Goal: Task Accomplishment & Management: Manage account settings

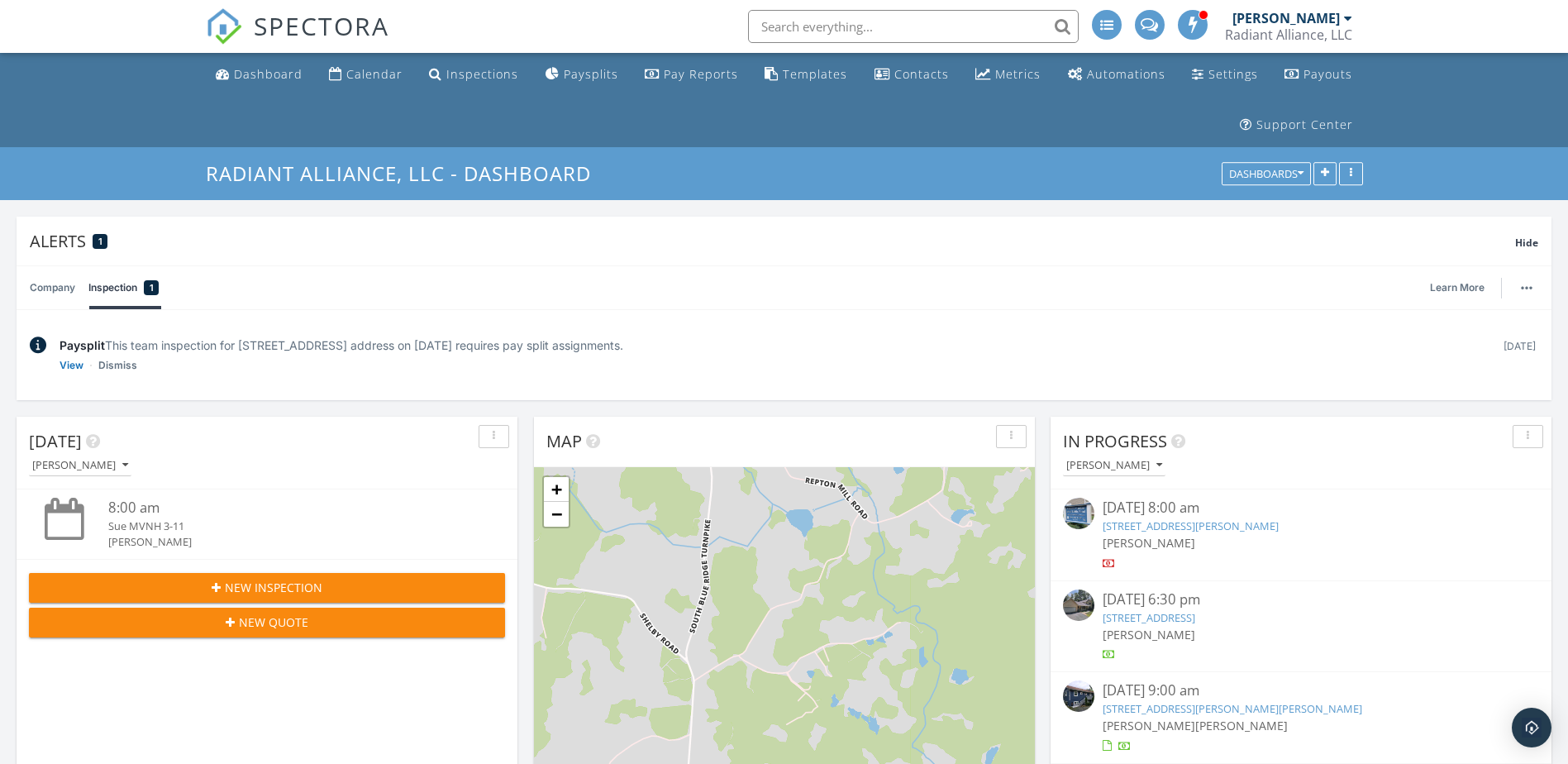
scroll to position [2356, 1593]
click at [103, 296] on link "Inspection 1" at bounding box center [122, 287] width 70 height 43
click at [74, 362] on link "View" at bounding box center [72, 365] width 24 height 16
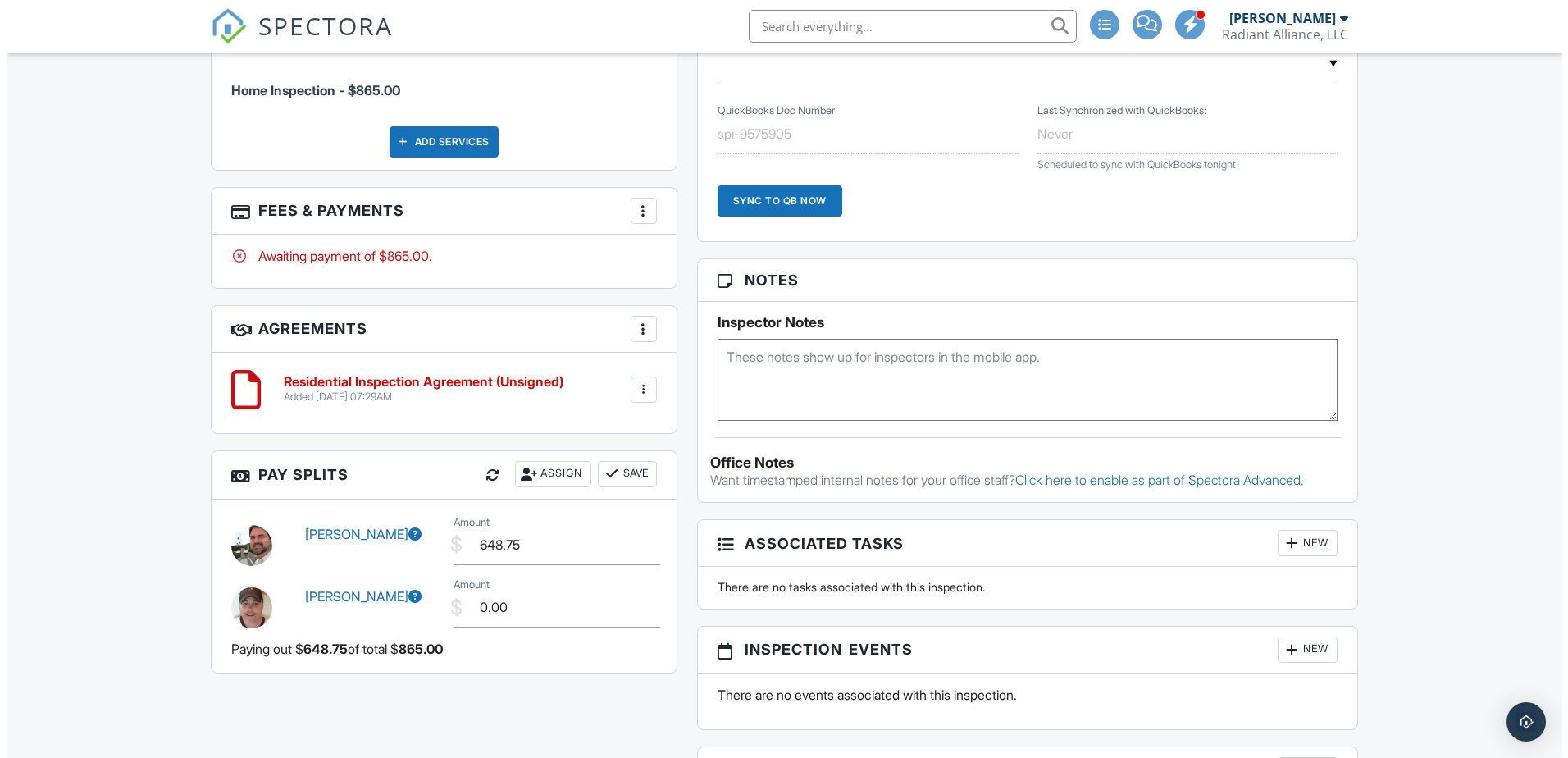
scroll to position [1230, 0]
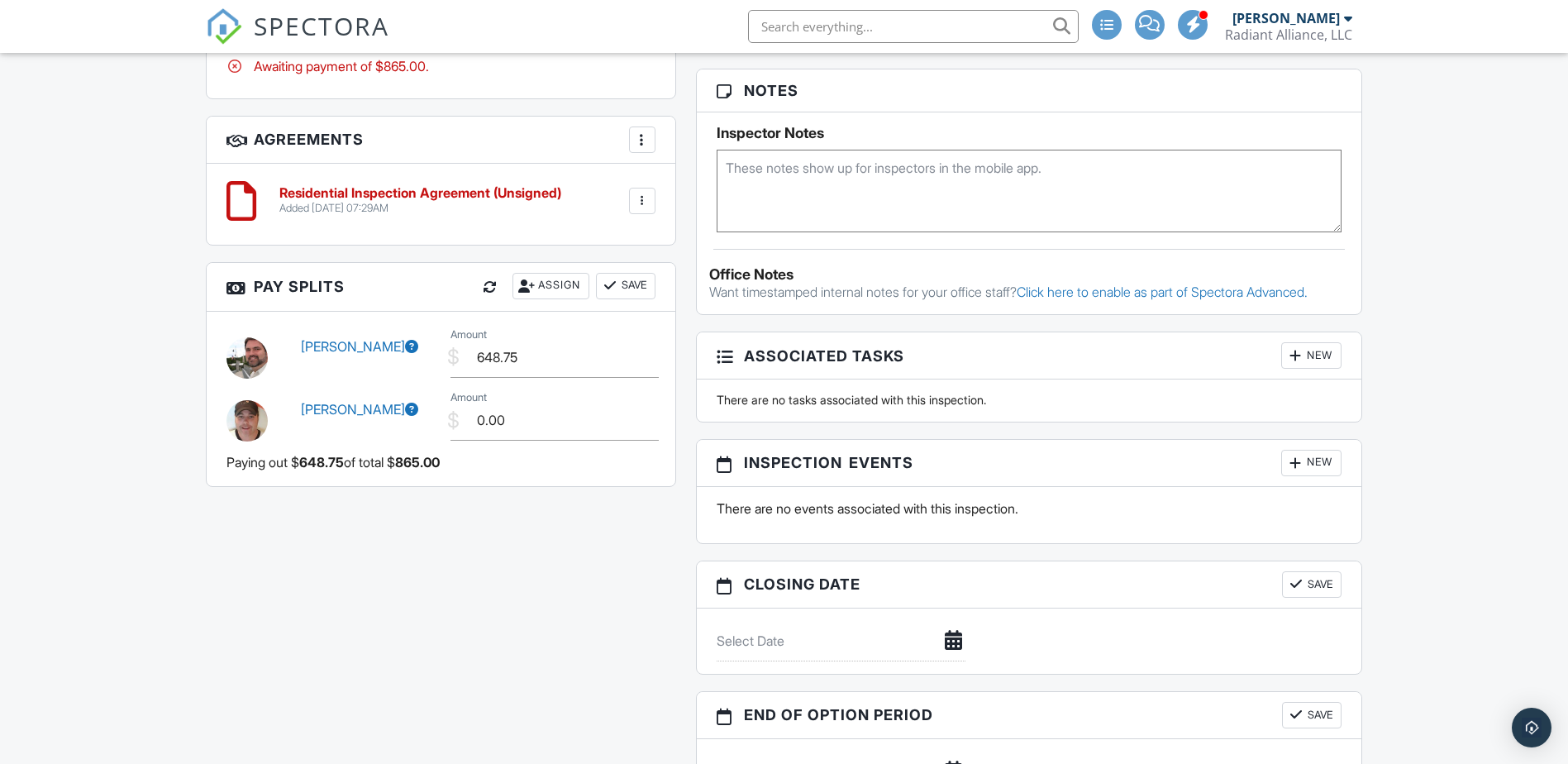
click at [534, 280] on div "Assign" at bounding box center [551, 286] width 77 height 26
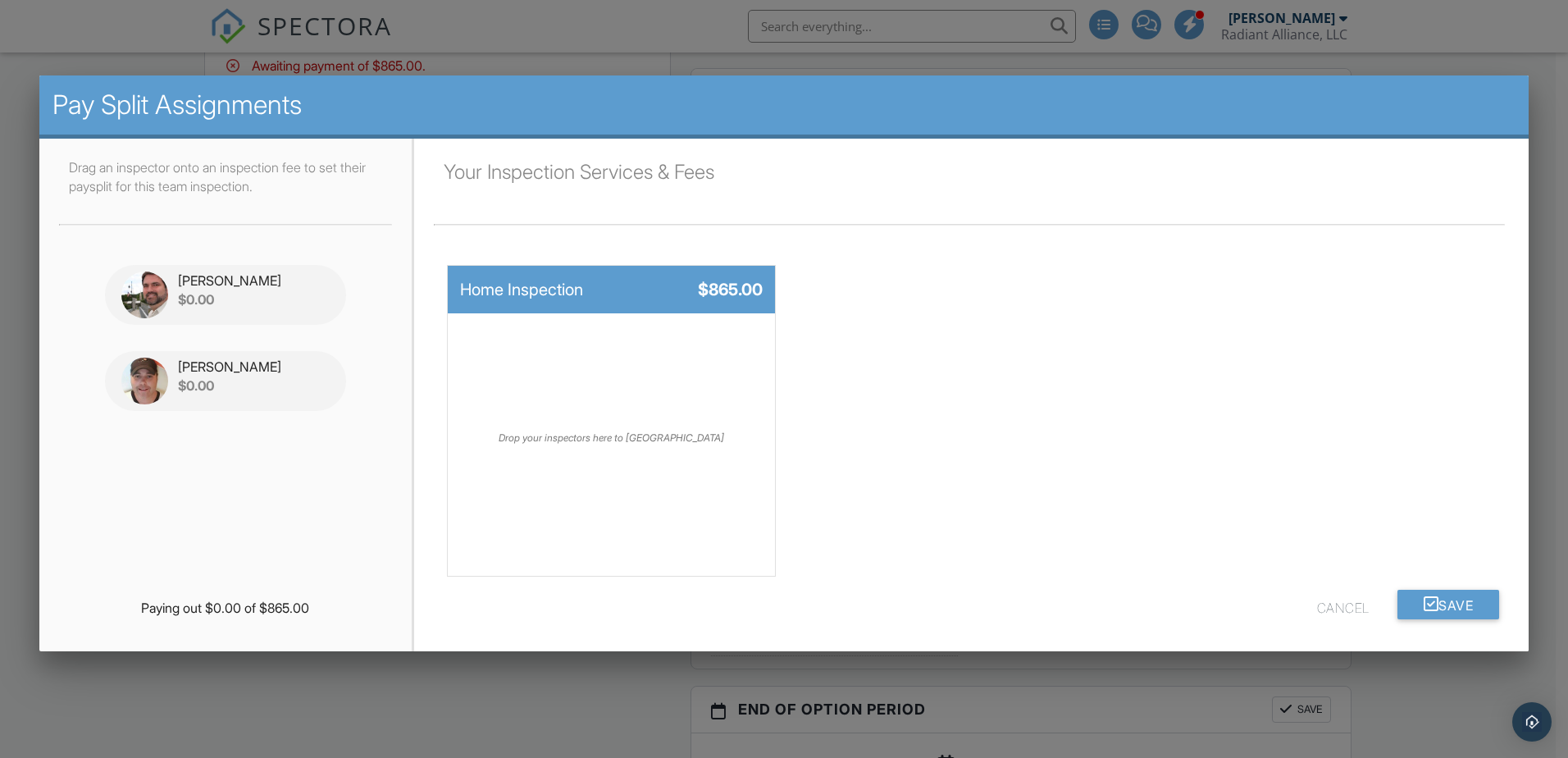
click at [308, 392] on div "$0.00" at bounding box center [254, 385] width 151 height 18
click at [1432, 584] on div "Your Inspection Services & Fees Home Inspection $865.00 Drop your inspectors he…" at bounding box center [972, 374] width 1075 height 431
click at [1434, 598] on button "Save" at bounding box center [1449, 604] width 103 height 30
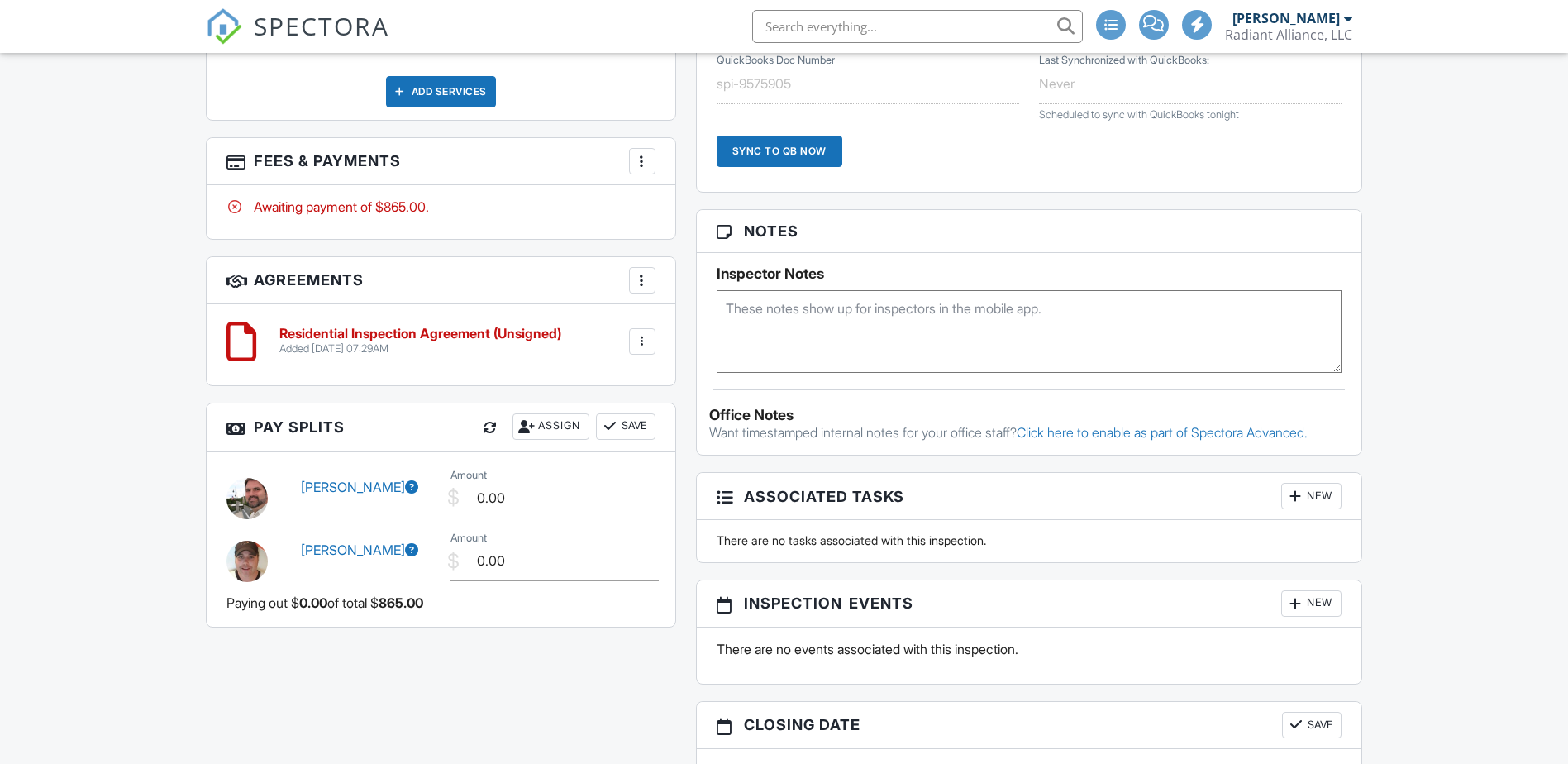
scroll to position [1230, 0]
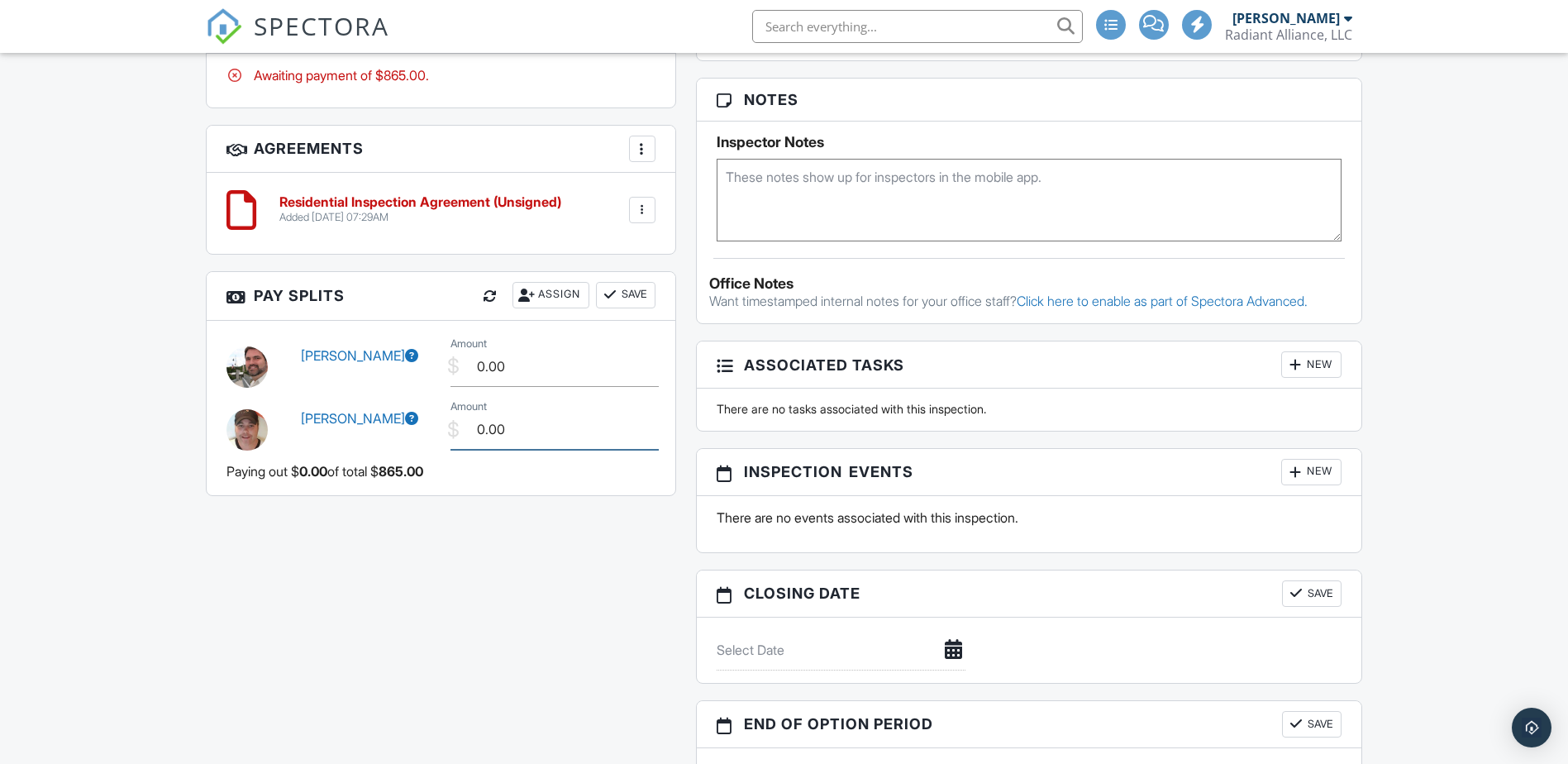
click at [523, 435] on input "0.00" at bounding box center [554, 429] width 209 height 41
drag, startPoint x: 523, startPoint y: 435, endPoint x: 440, endPoint y: 431, distance: 83.1
click at [440, 431] on div "$ Amount 0.00" at bounding box center [553, 429] width 225 height 41
type input "250.00"
click at [537, 298] on div "Assign" at bounding box center [551, 295] width 77 height 26
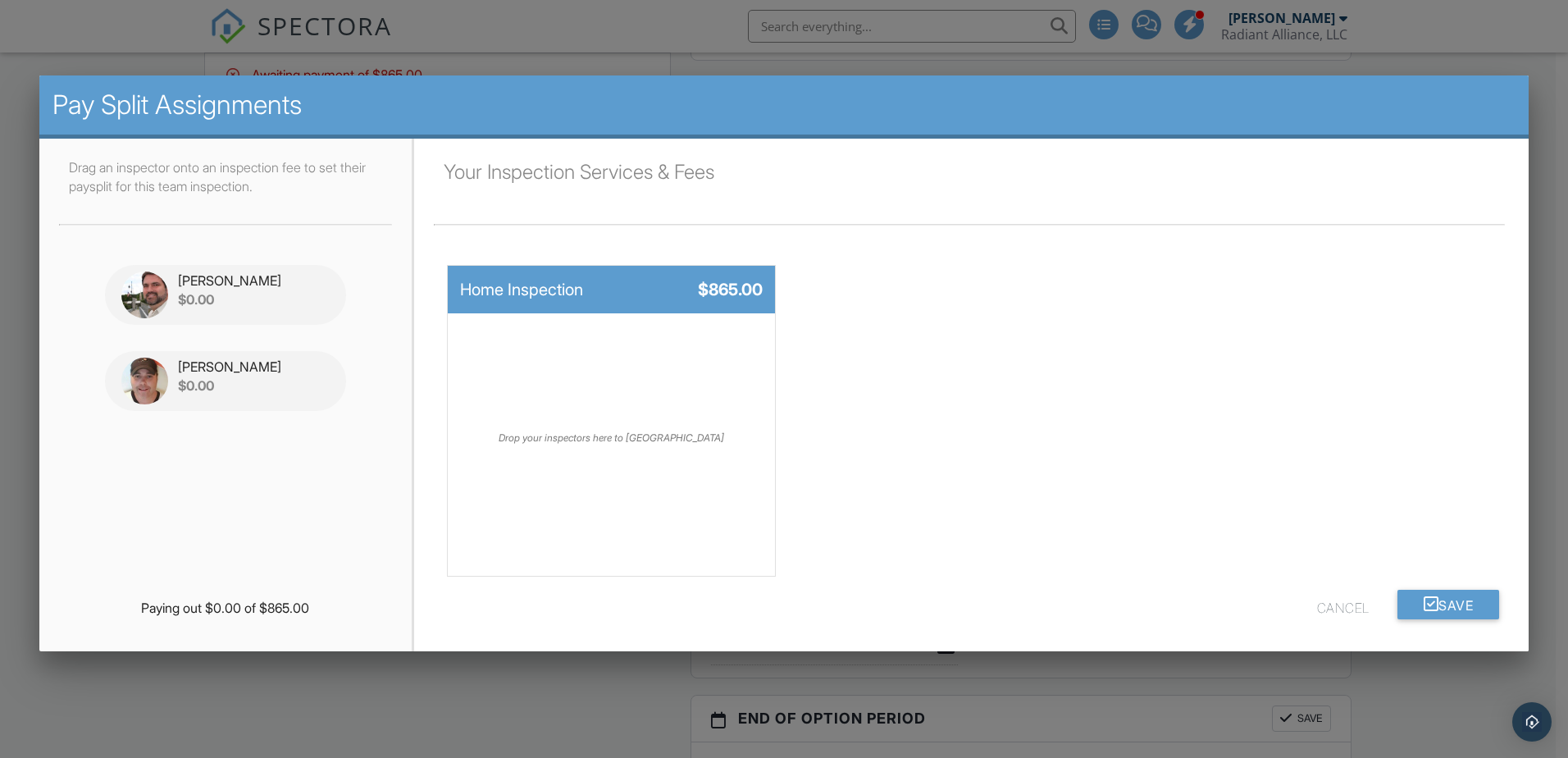
click at [1338, 605] on button "Cancel" at bounding box center [1344, 604] width 52 height 30
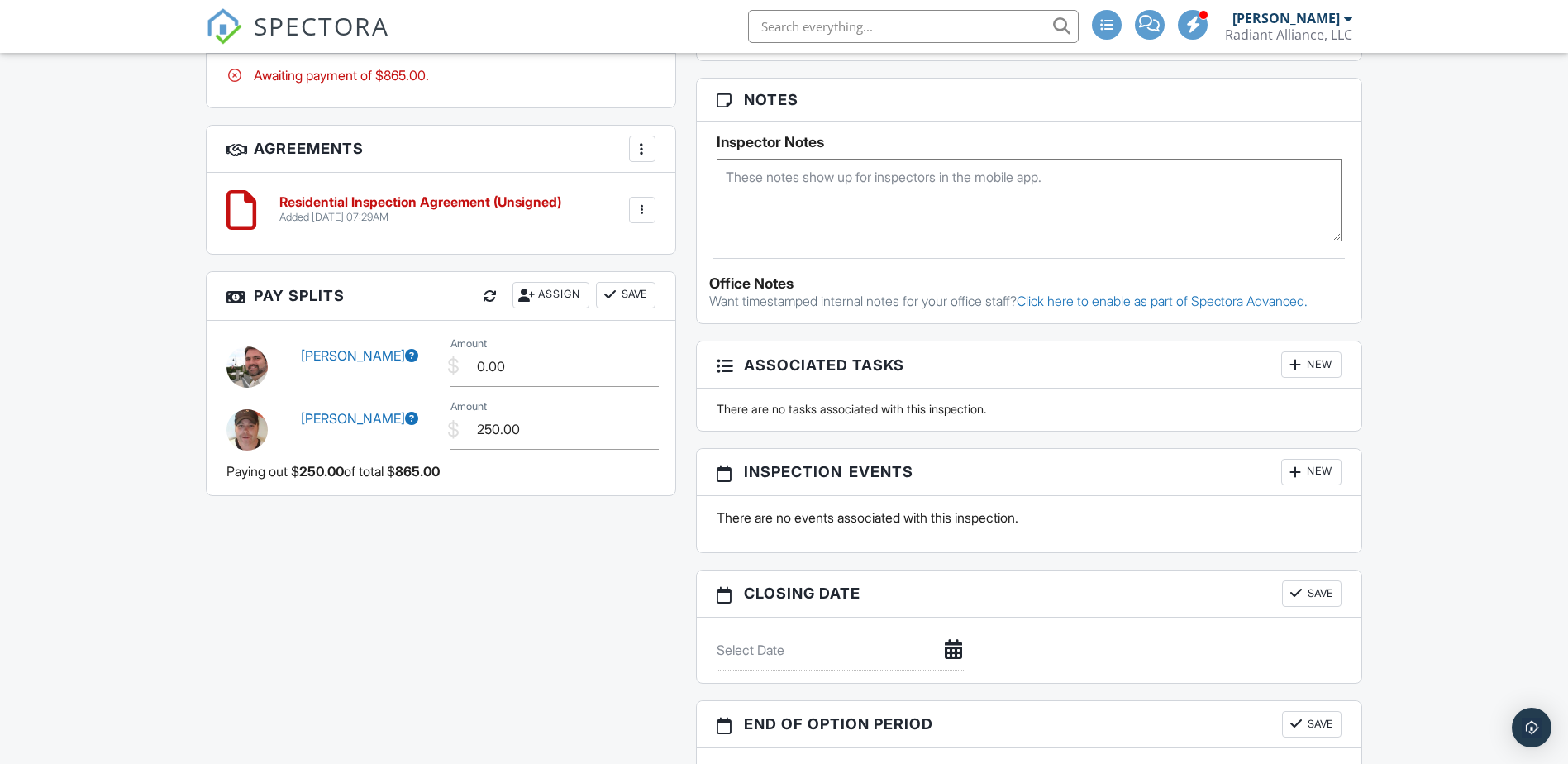
click at [618, 292] on button "Save" at bounding box center [626, 295] width 60 height 26
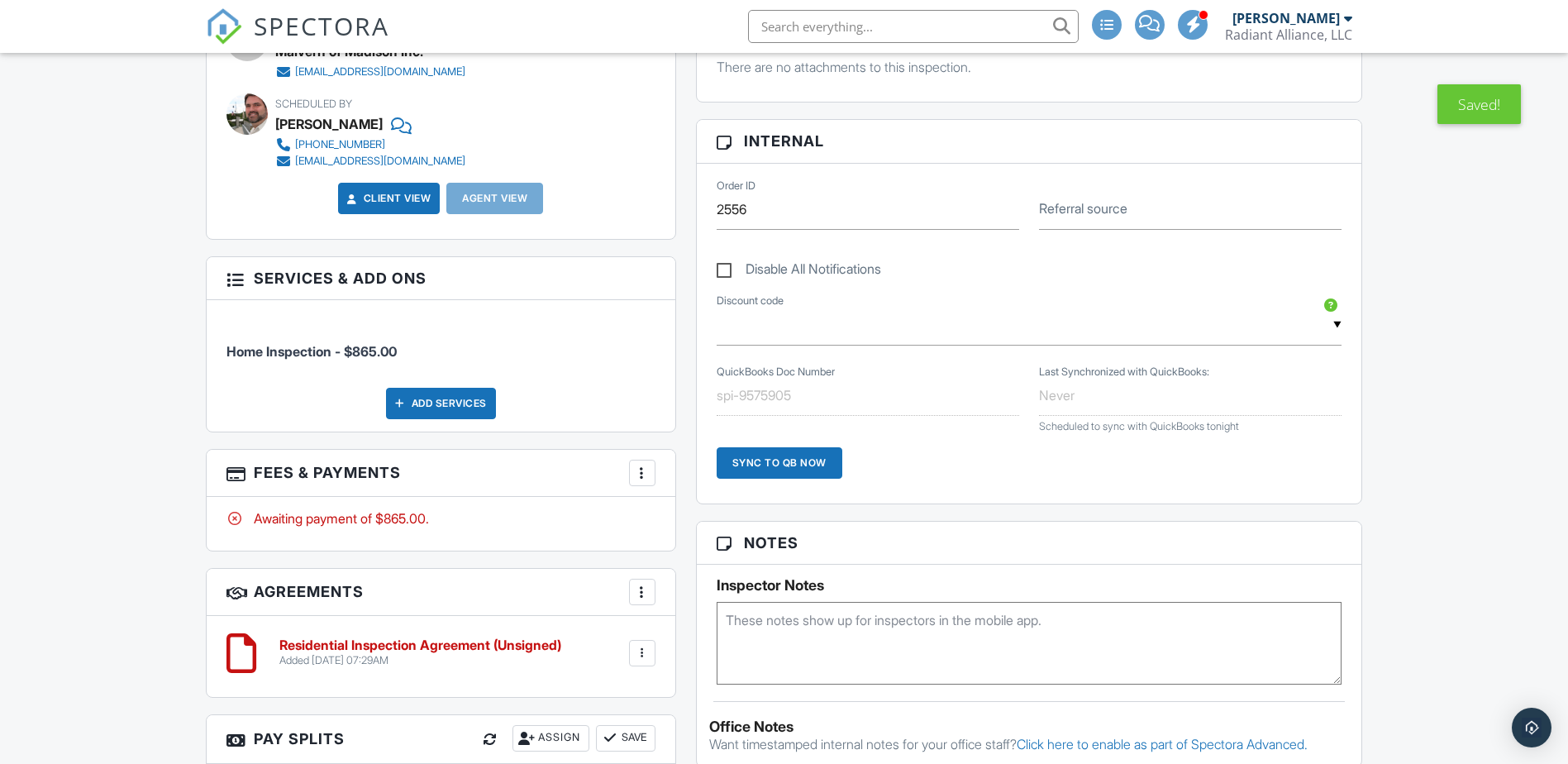
scroll to position [0, 0]
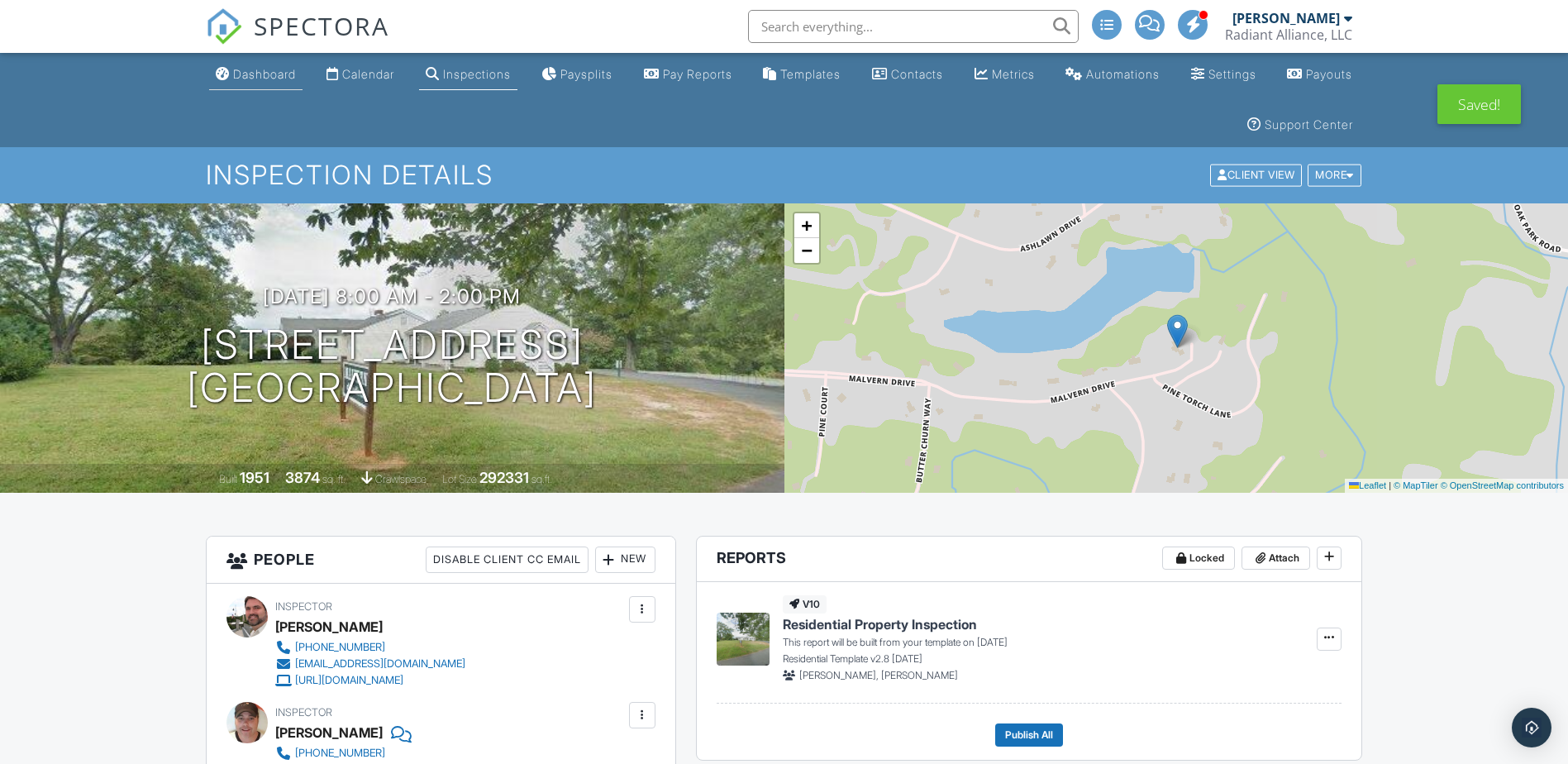
click at [277, 78] on div "Dashboard" at bounding box center [264, 73] width 63 height 14
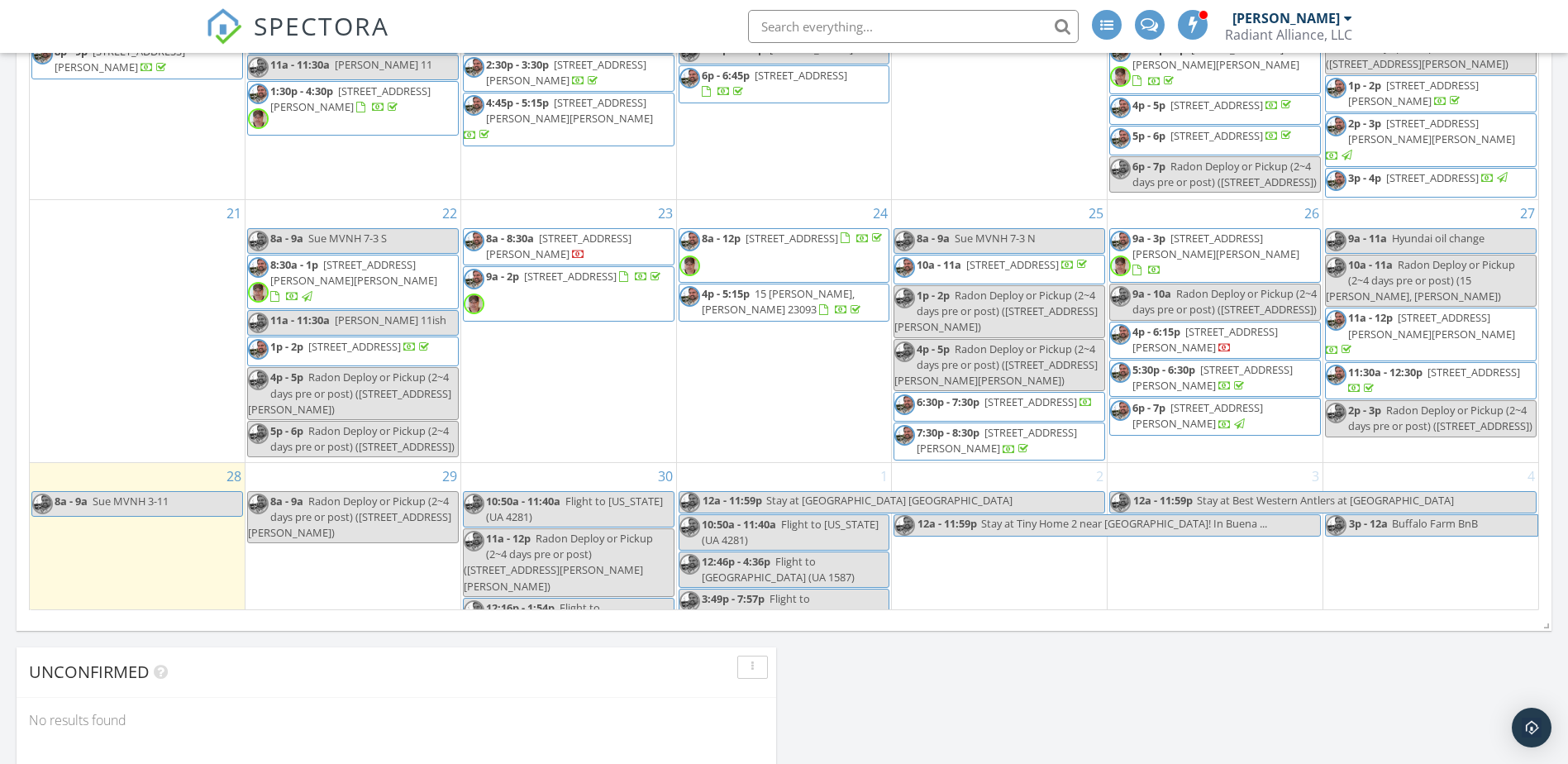
scroll to position [1405, 0]
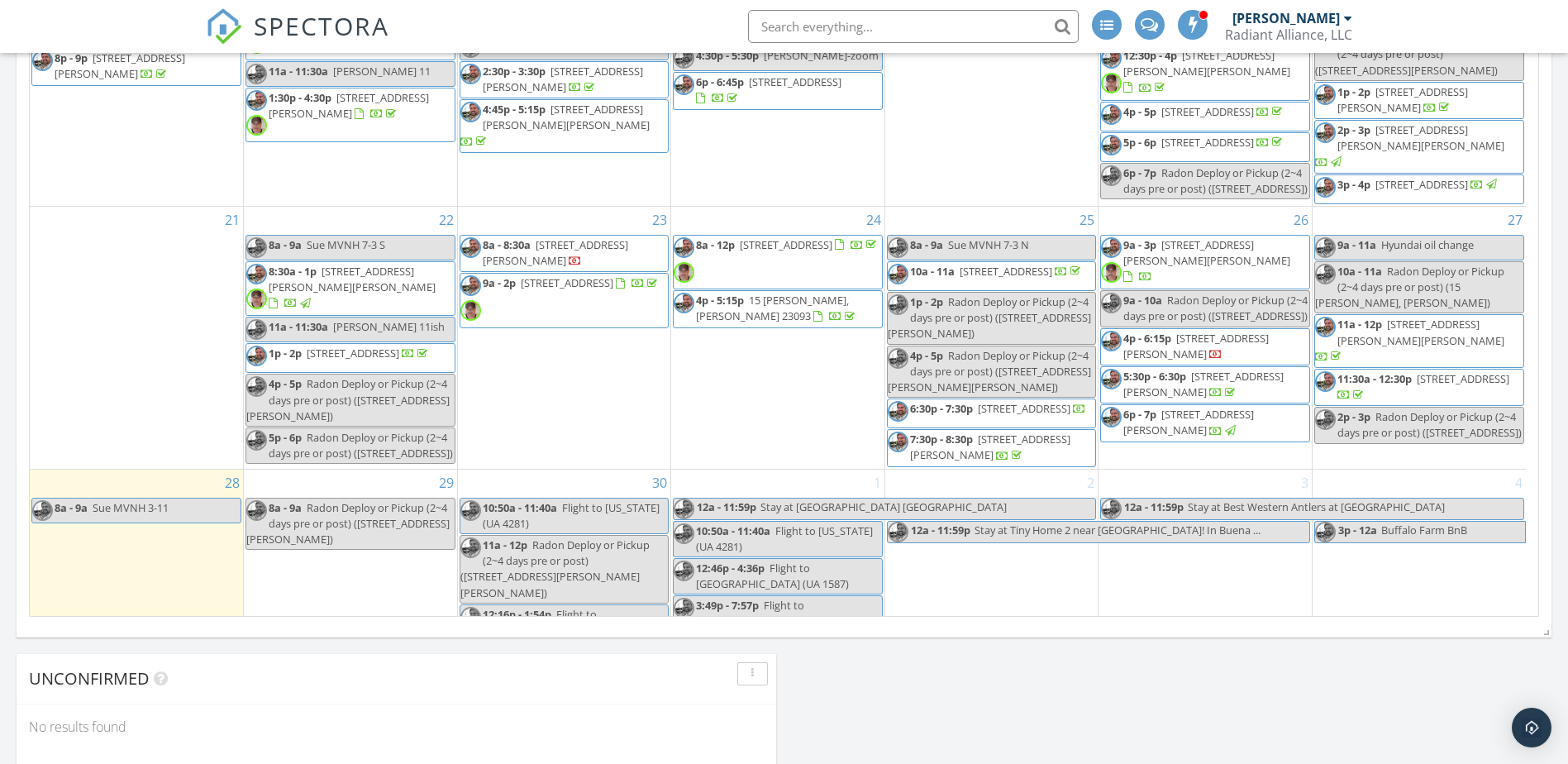
click at [1268, 268] on span "1135 Hepner Rd , Mount Jackson 22842" at bounding box center [1207, 252] width 167 height 31
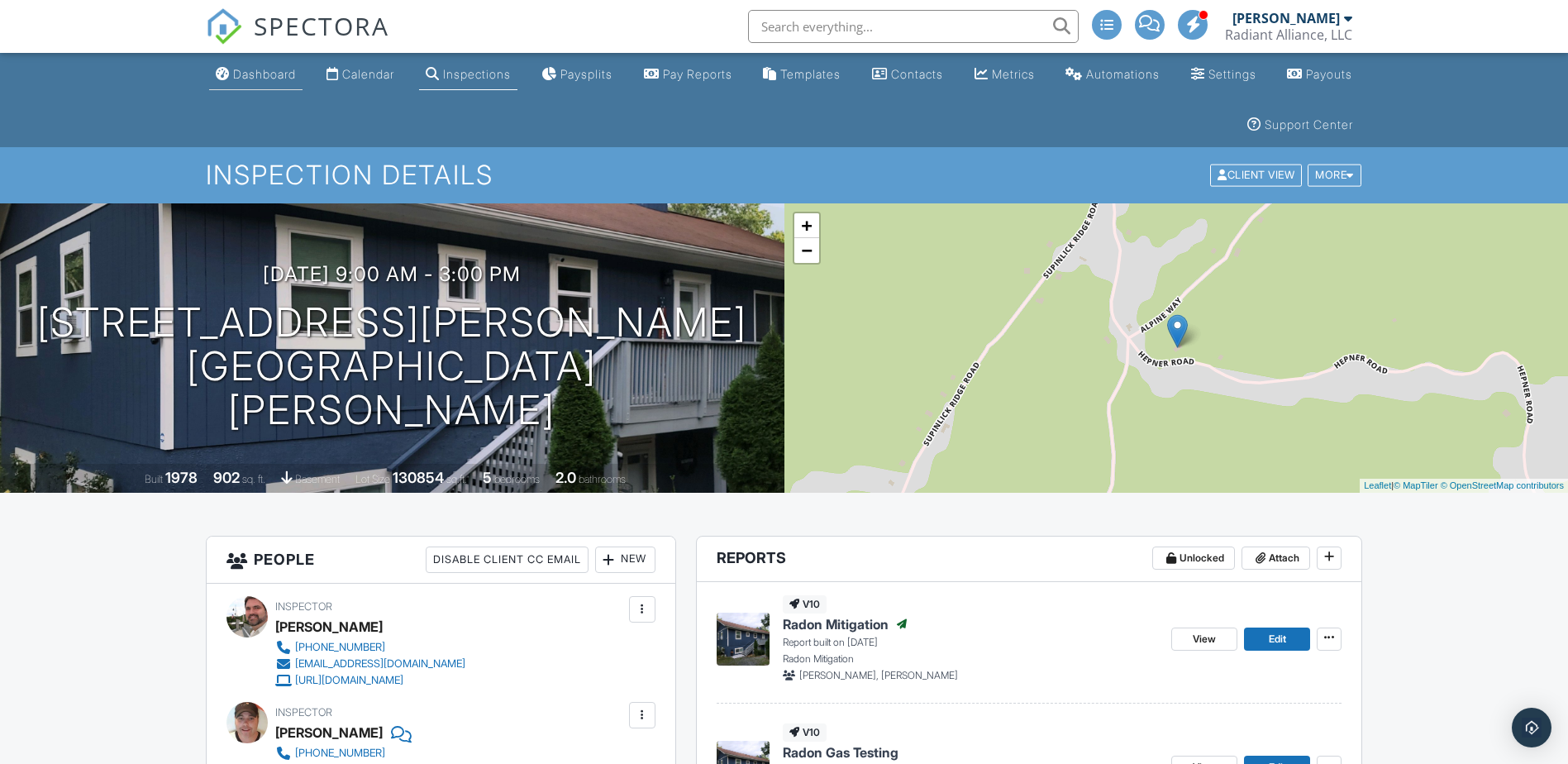
click at [279, 77] on div "Dashboard" at bounding box center [264, 73] width 63 height 14
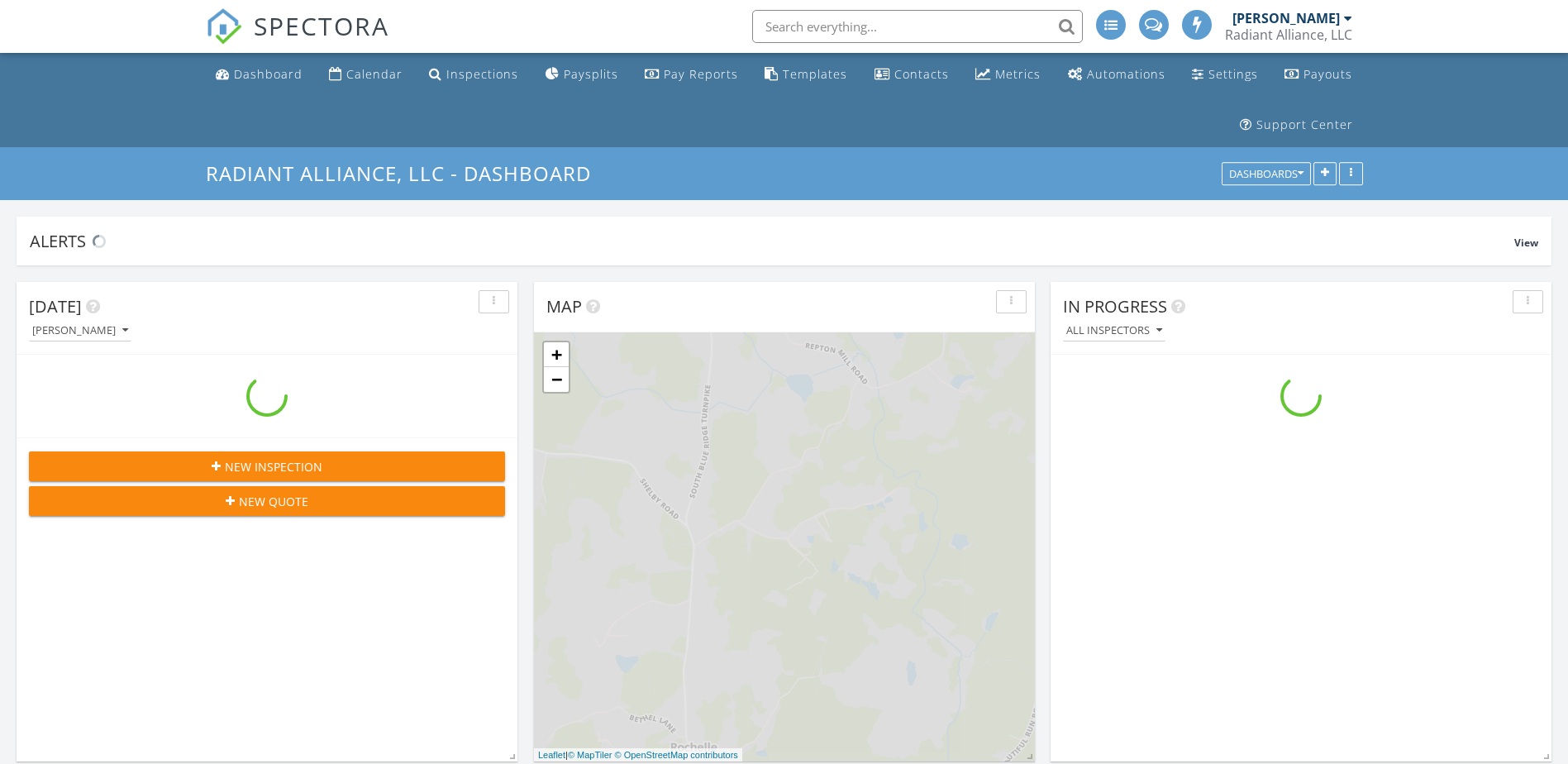
scroll to position [2356, 1593]
